Goal: Transaction & Acquisition: Purchase product/service

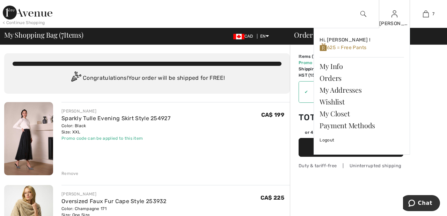
click at [395, 14] on img at bounding box center [394, 14] width 6 height 8
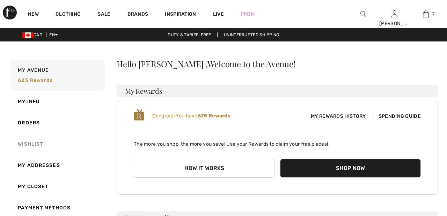
click at [35, 147] on link "Wishlist" at bounding box center [57, 144] width 96 height 21
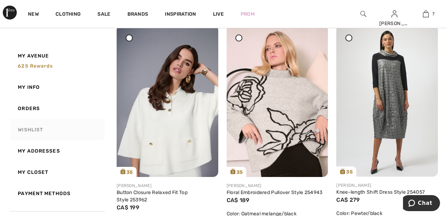
scroll to position [323, 0]
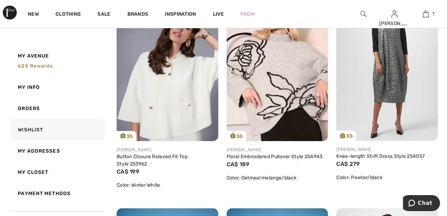
click at [292, 87] on img at bounding box center [278, 65] width 102 height 152
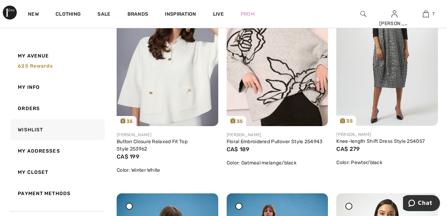
scroll to position [386, 0]
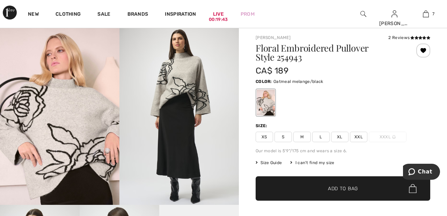
scroll to position [5, 0]
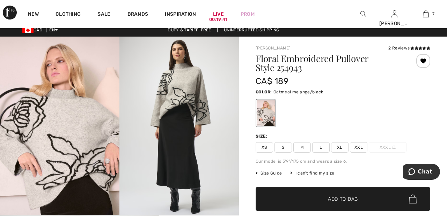
click at [341, 149] on span "XL" at bounding box center [339, 147] width 17 height 10
click at [356, 201] on span "Add to Bag" at bounding box center [343, 199] width 30 height 7
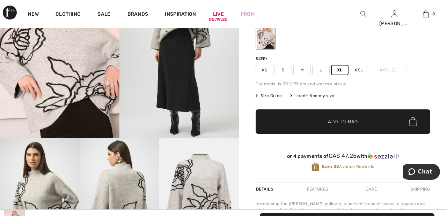
scroll to position [0, 0]
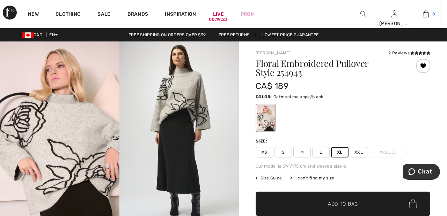
click at [428, 12] on img at bounding box center [426, 14] width 6 height 8
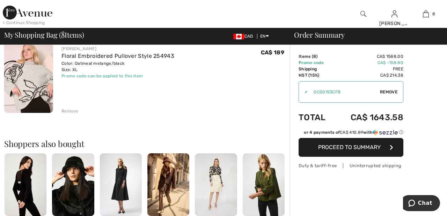
scroll to position [645, 0]
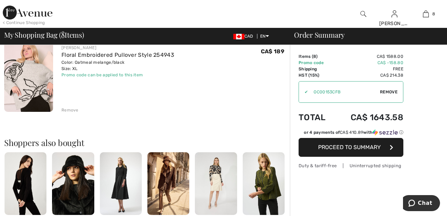
click at [74, 110] on div "Remove" at bounding box center [69, 110] width 17 height 6
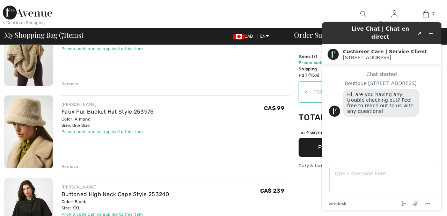
scroll to position [0, 0]
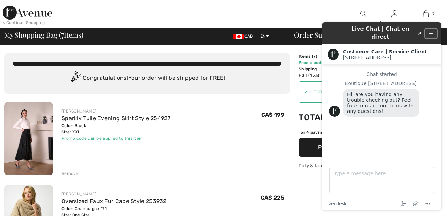
click at [431, 34] on icon "Minimize widget" at bounding box center [430, 34] width 3 height 0
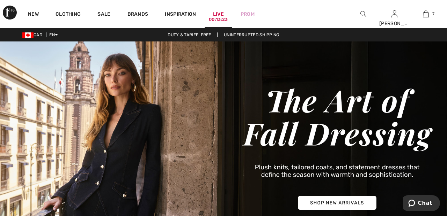
click at [220, 19] on div "00:13:23" at bounding box center [218, 19] width 19 height 7
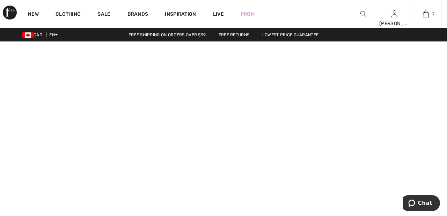
click at [429, 14] on link "7" at bounding box center [425, 14] width 31 height 8
